Goal: Transaction & Acquisition: Purchase product/service

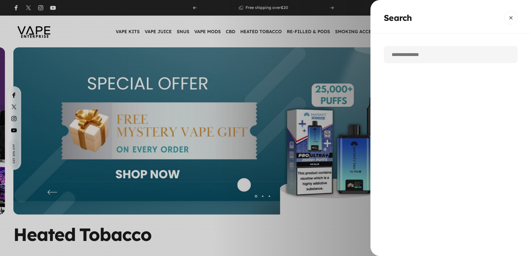
click at [432, 54] on input "Search" at bounding box center [451, 54] width 134 height 17
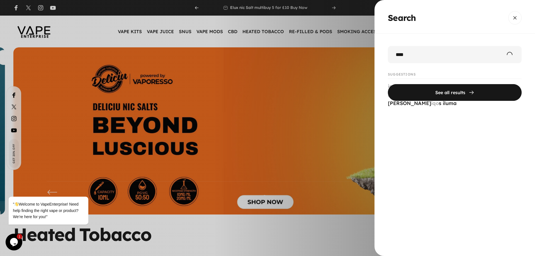
type input "****"
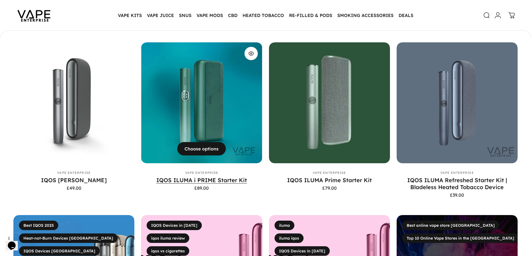
click at [224, 180] on link "IQOS ILUMA i PRIME Starter Kit" at bounding box center [201, 180] width 91 height 7
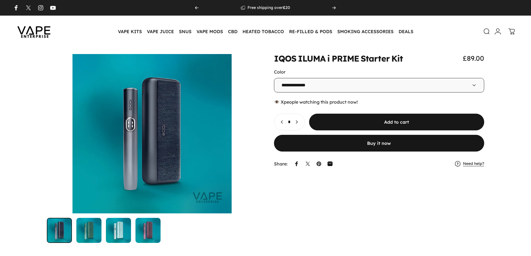
click at [340, 142] on button "Buy it now" at bounding box center [379, 143] width 210 height 17
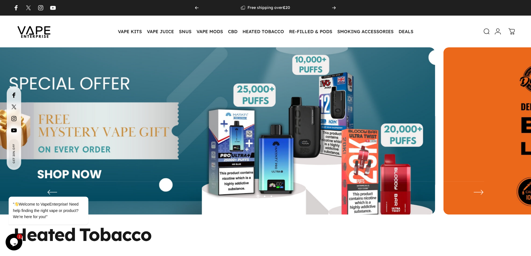
click at [34, 118] on img at bounding box center [185, 135] width 500 height 176
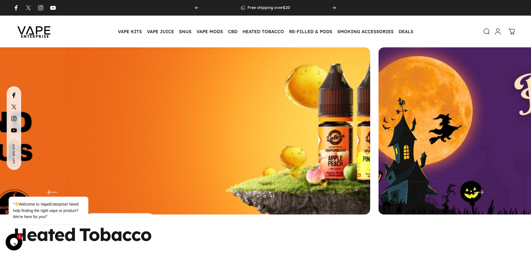
click at [72, 110] on img at bounding box center [120, 135] width 650 height 228
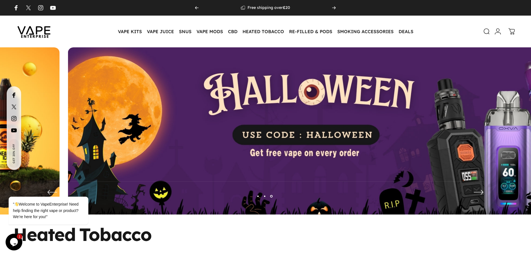
click at [333, 107] on img at bounding box center [318, 135] width 500 height 176
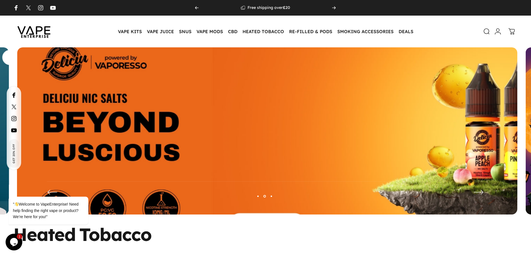
click at [352, 118] on img at bounding box center [267, 135] width 650 height 228
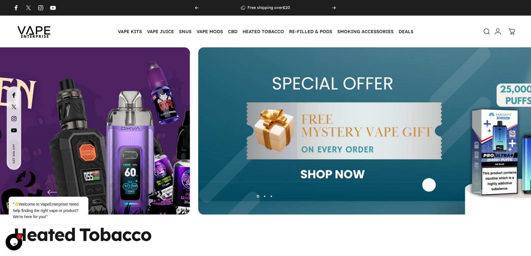
click at [417, 128] on img at bounding box center [448, 135] width 500 height 176
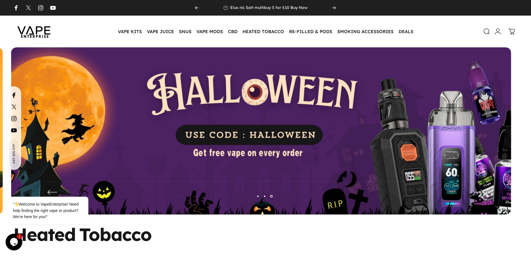
click at [295, 120] on img at bounding box center [261, 135] width 500 height 176
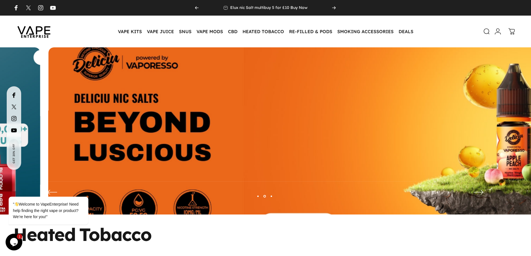
click at [277, 120] on img at bounding box center [299, 135] width 650 height 228
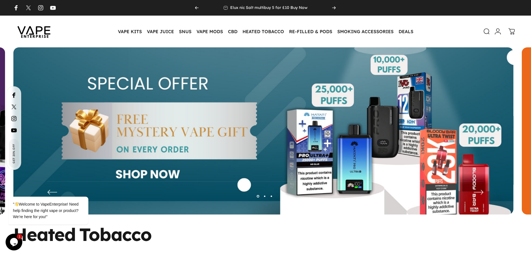
click at [335, 133] on img at bounding box center [263, 135] width 500 height 176
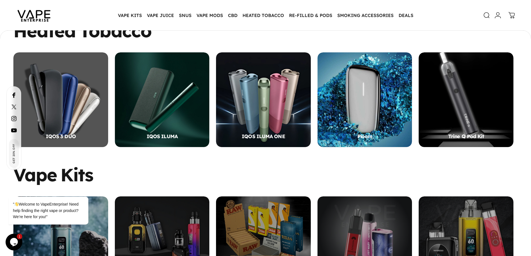
scroll to position [277, 0]
